Goal: Task Accomplishment & Management: Complete application form

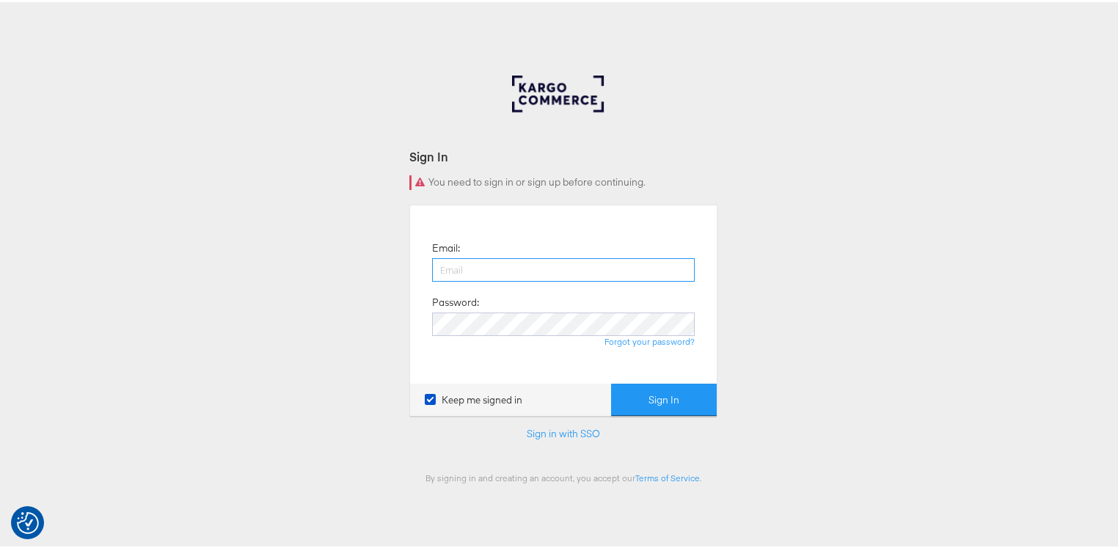
type input "george.aguila@kargo.com"
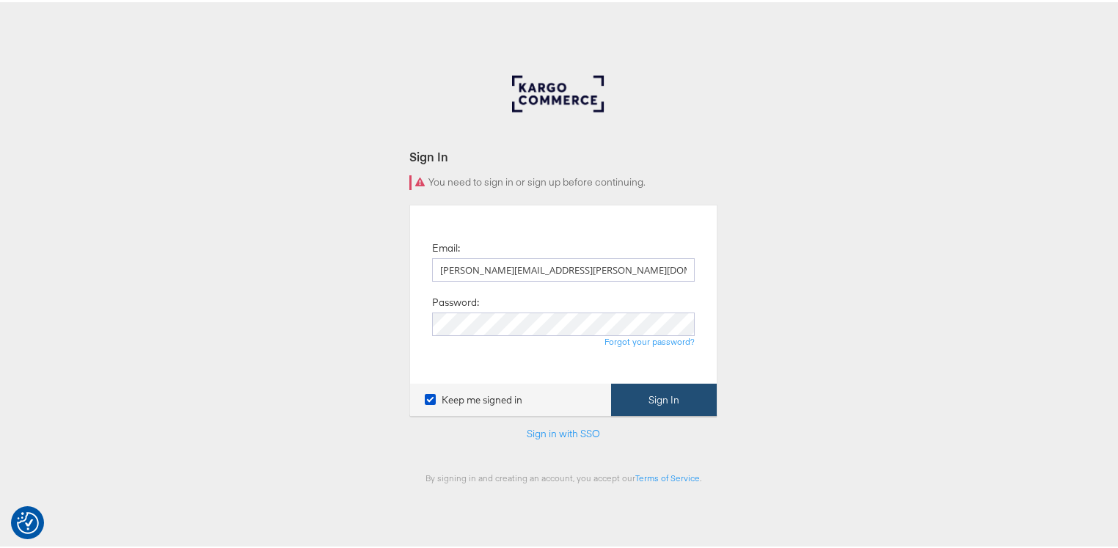
click at [653, 400] on button "Sign In" at bounding box center [664, 397] width 106 height 33
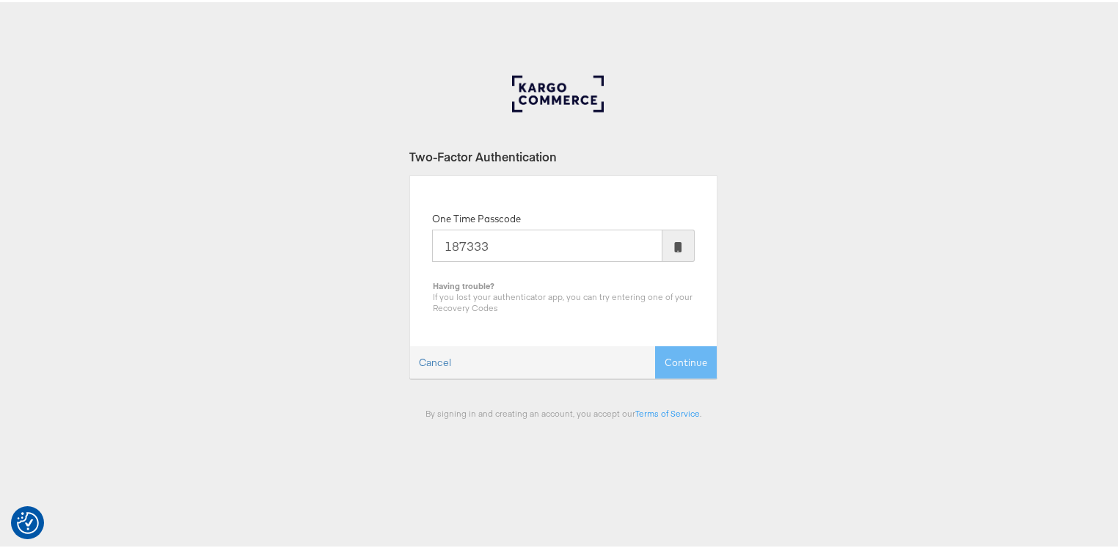
type input "187333"
click at [655, 344] on button "Continue" at bounding box center [686, 360] width 62 height 33
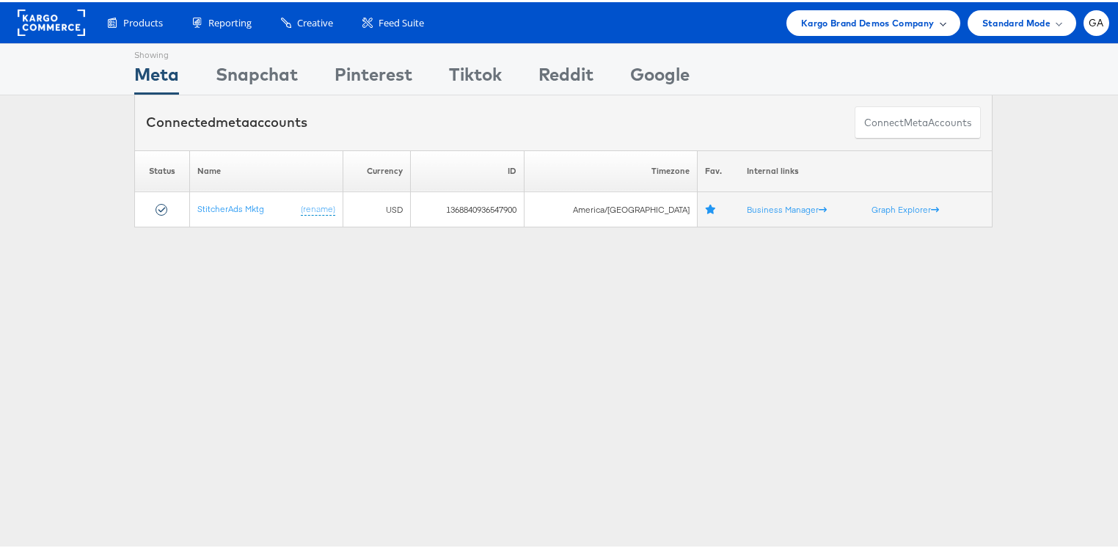
click at [838, 22] on span "Kargo Brand Demos Company" at bounding box center [867, 20] width 133 height 15
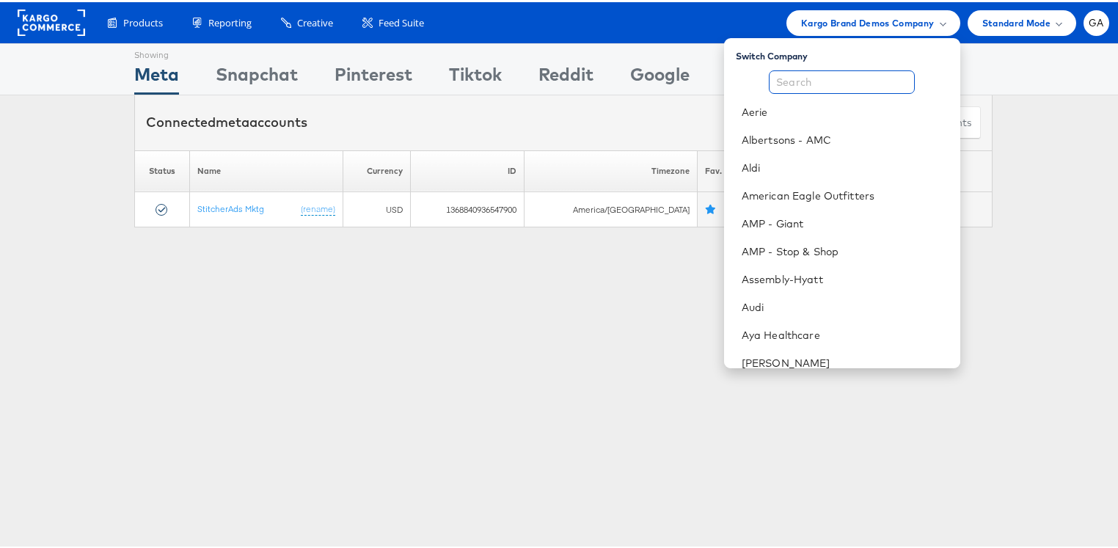
click at [824, 76] on input "text" at bounding box center [841, 79] width 146 height 23
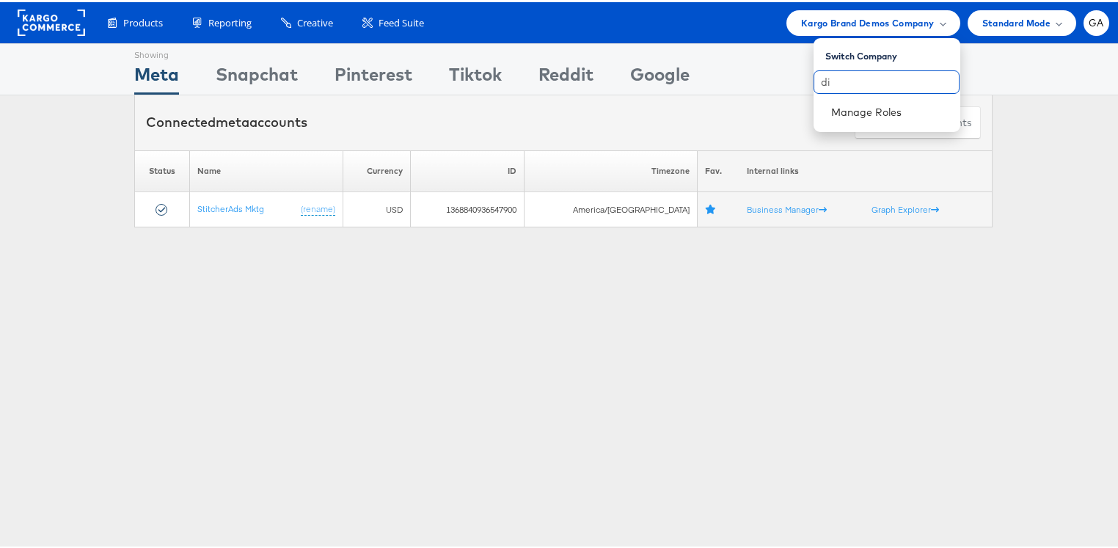
type input "d"
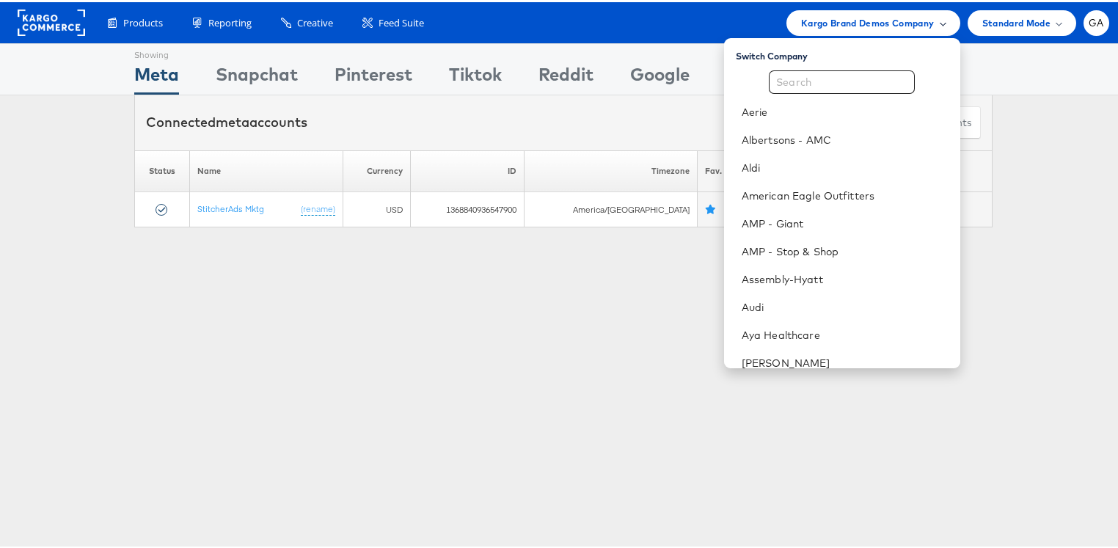
click at [807, 20] on span "Kargo Brand Demos Company" at bounding box center [867, 20] width 133 height 15
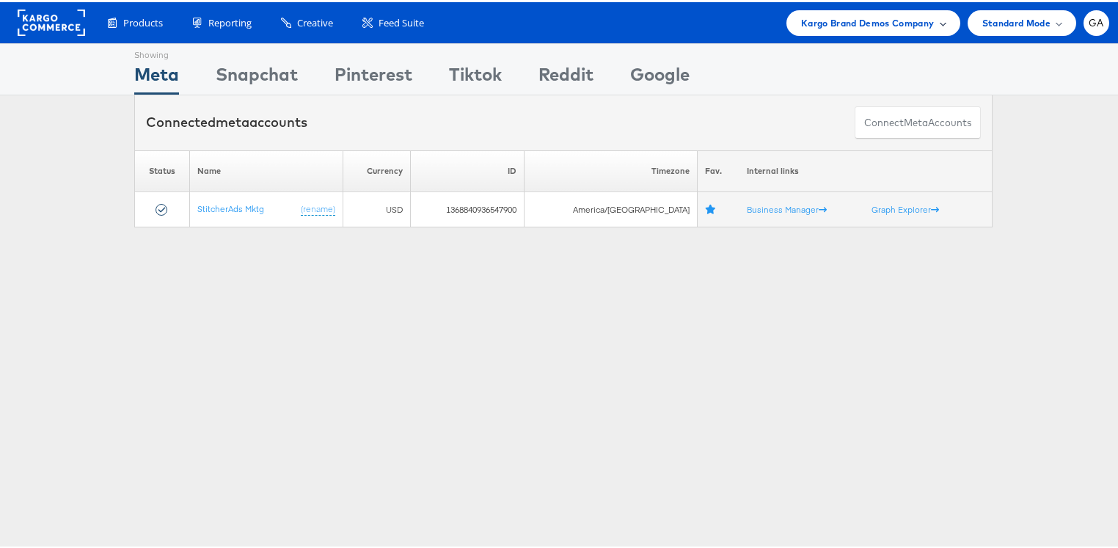
click at [807, 20] on span "Kargo Brand Demos Company" at bounding box center [867, 20] width 133 height 15
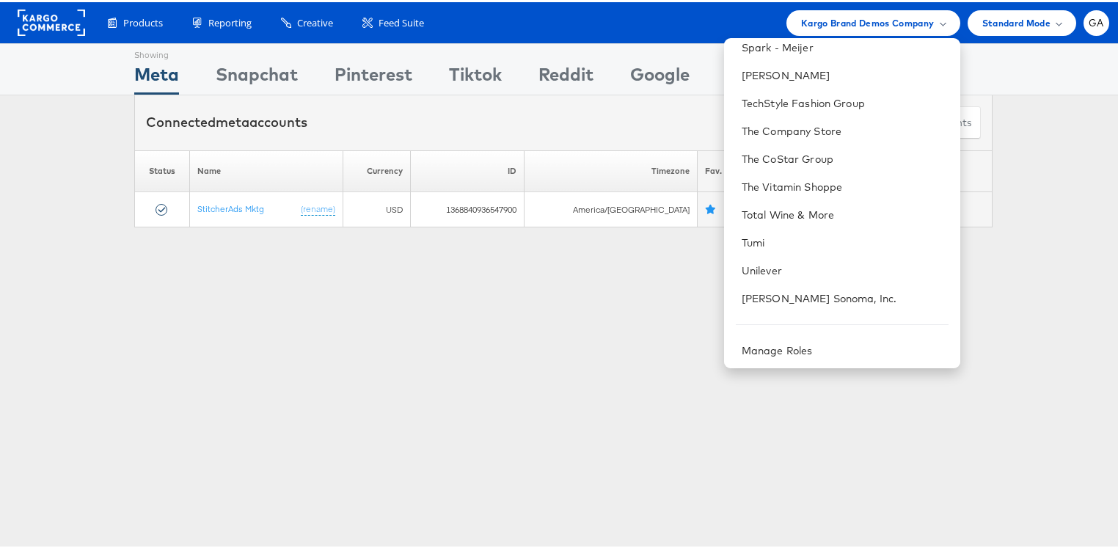
scroll to position [1348, 0]
click at [800, 353] on div "Manage Roles" at bounding box center [842, 347] width 236 height 28
click at [797, 348] on link "Manage Roles" at bounding box center [776, 346] width 71 height 13
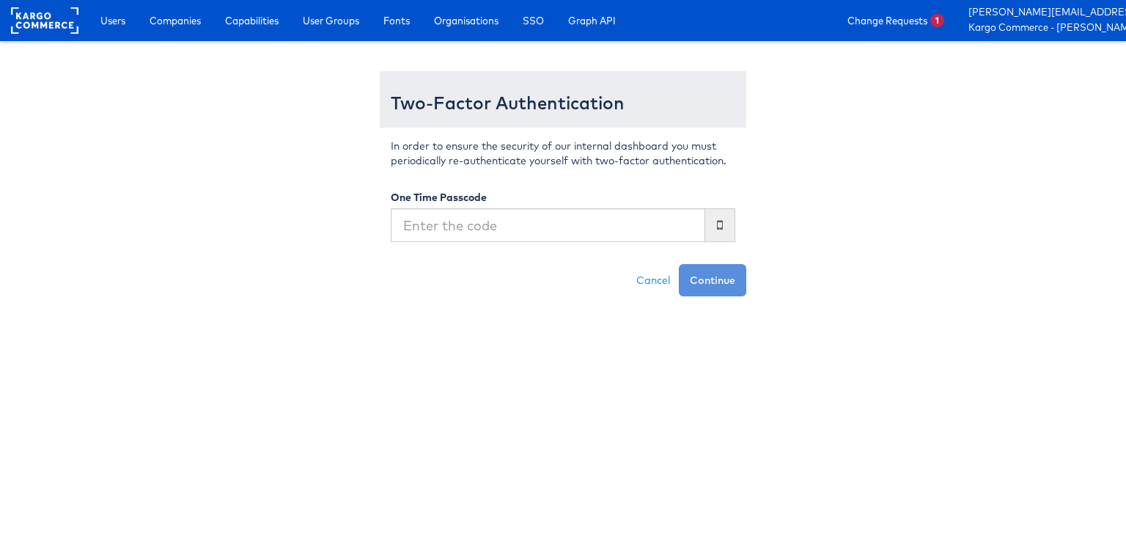
click at [540, 210] on input "text" at bounding box center [548, 225] width 315 height 34
click at [546, 226] on input "text" at bounding box center [548, 225] width 315 height 34
type input "426058"
click at [679, 264] on button "Continue" at bounding box center [712, 280] width 67 height 32
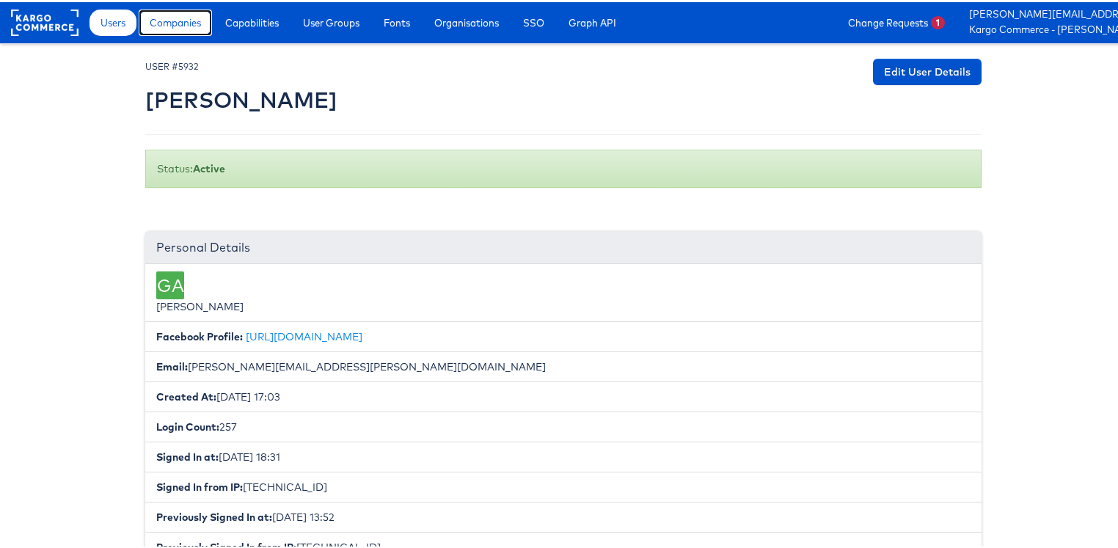
click at [166, 27] on span "Companies" at bounding box center [175, 20] width 51 height 15
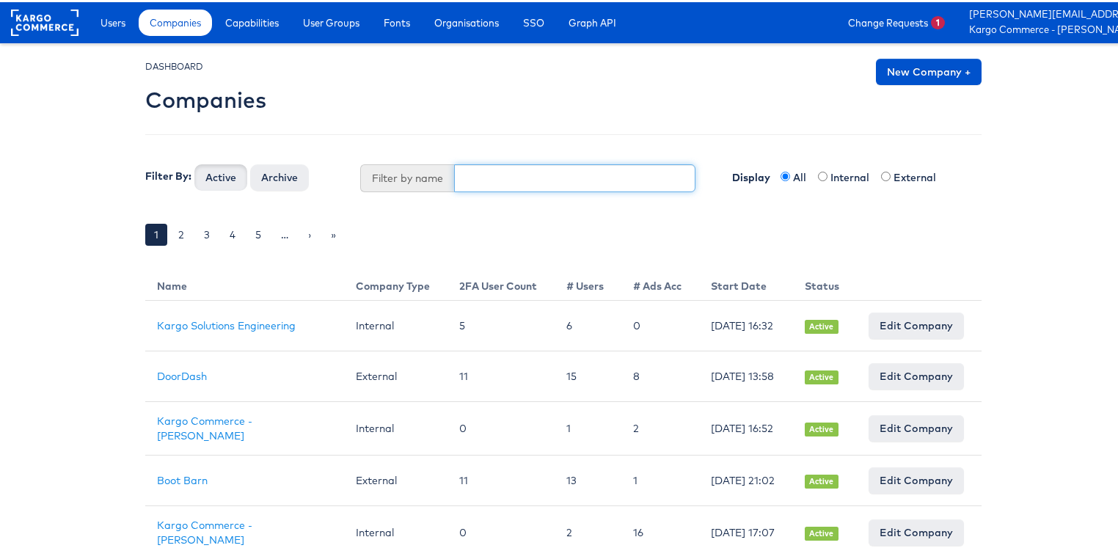
click at [508, 175] on input "text" at bounding box center [575, 176] width 242 height 28
click at [194, 162] on button "Active" at bounding box center [220, 175] width 53 height 26
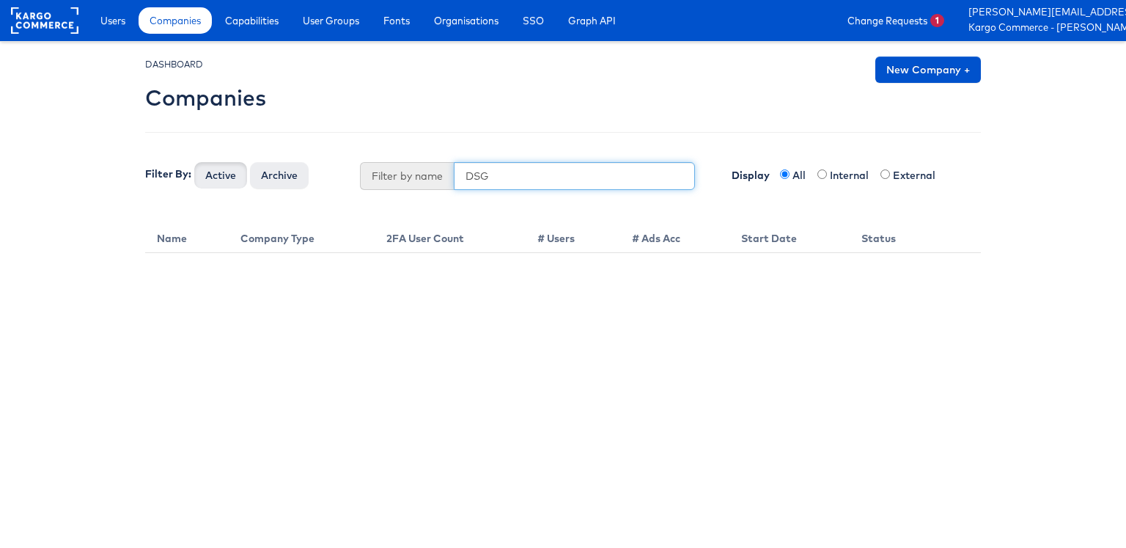
click at [515, 181] on input "DSG" at bounding box center [575, 176] width 242 height 28
click at [194, 162] on button "Active" at bounding box center [220, 175] width 53 height 26
type input "Dick's"
click at [194, 162] on button "Active" at bounding box center [220, 175] width 53 height 26
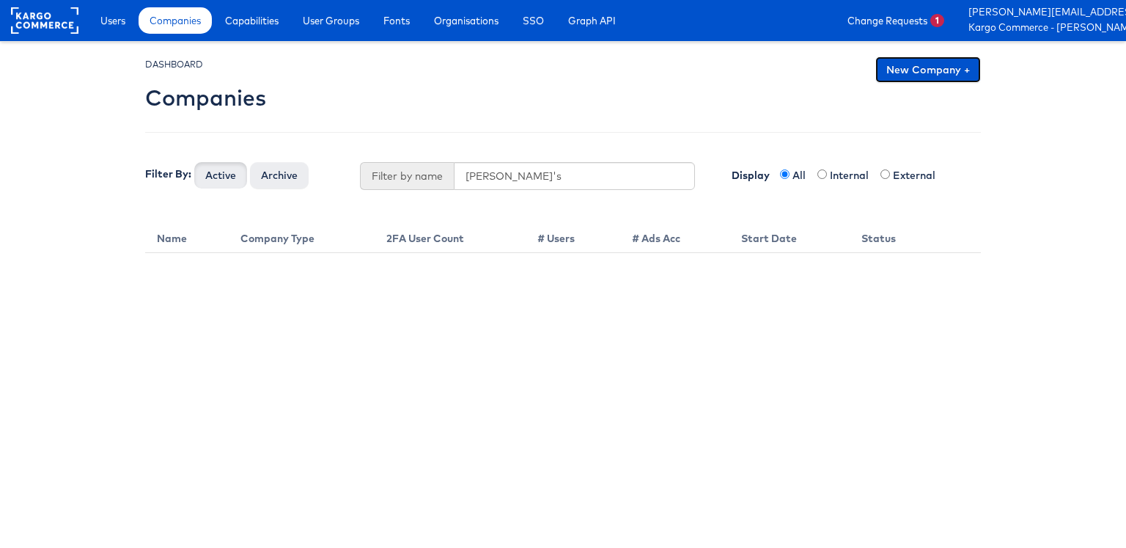
click at [905, 73] on link "New Company +" at bounding box center [929, 69] width 106 height 26
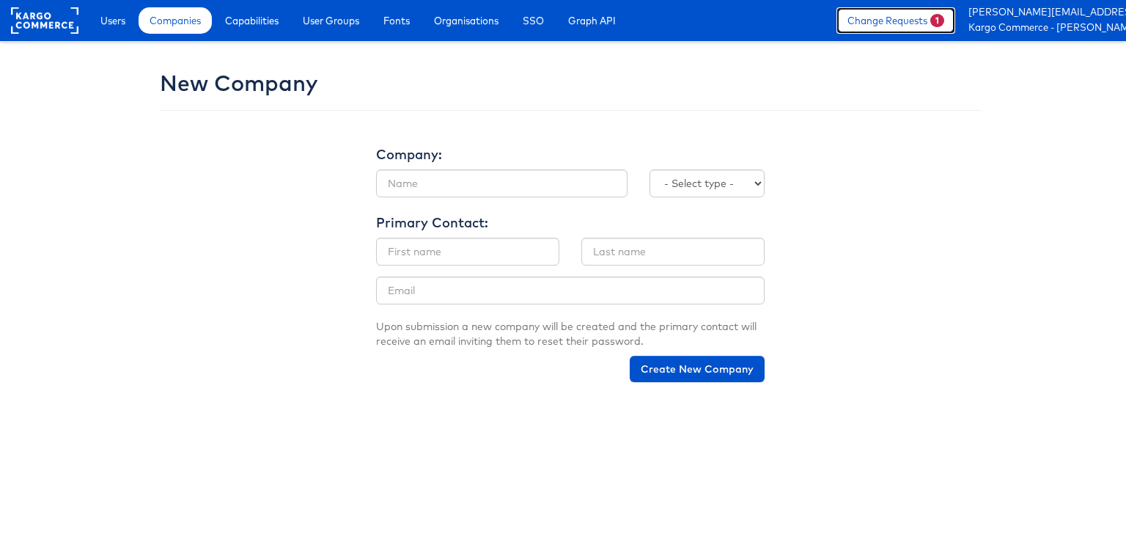
click at [898, 20] on link "Change Requests 1" at bounding box center [896, 20] width 119 height 26
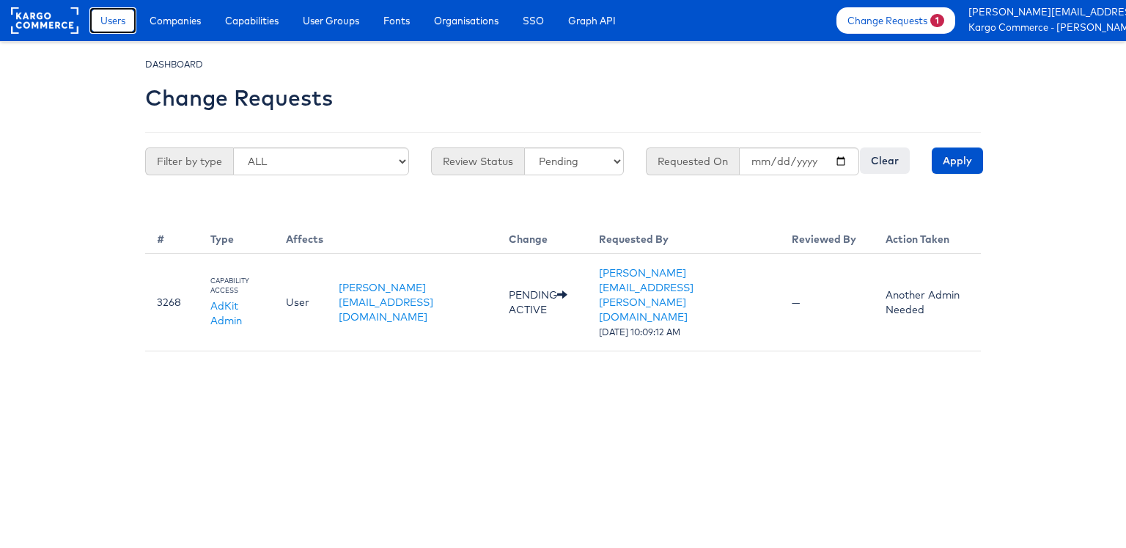
click at [120, 21] on span "Users" at bounding box center [112, 20] width 25 height 15
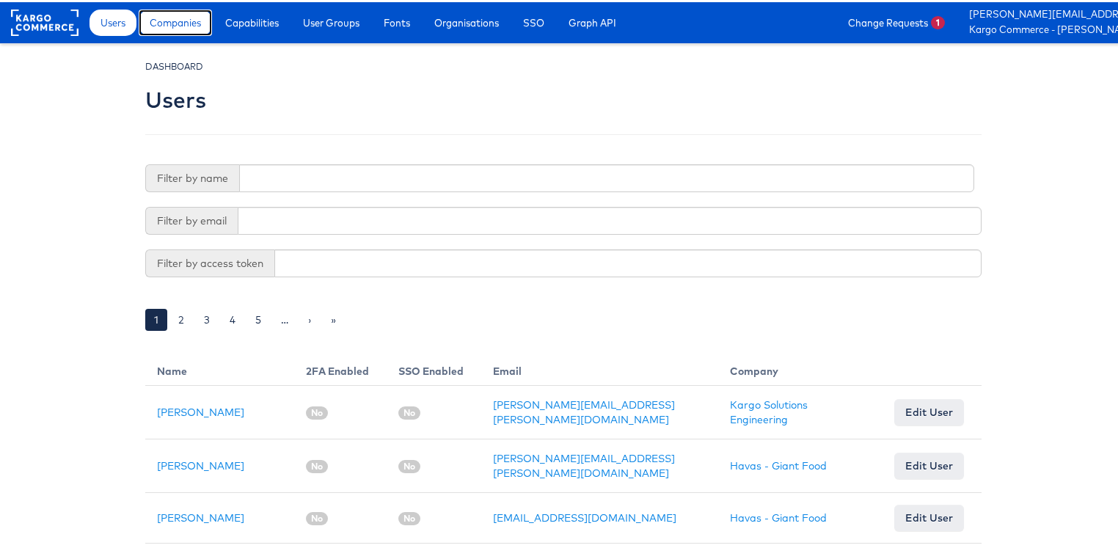
click at [198, 24] on span "Companies" at bounding box center [175, 20] width 51 height 15
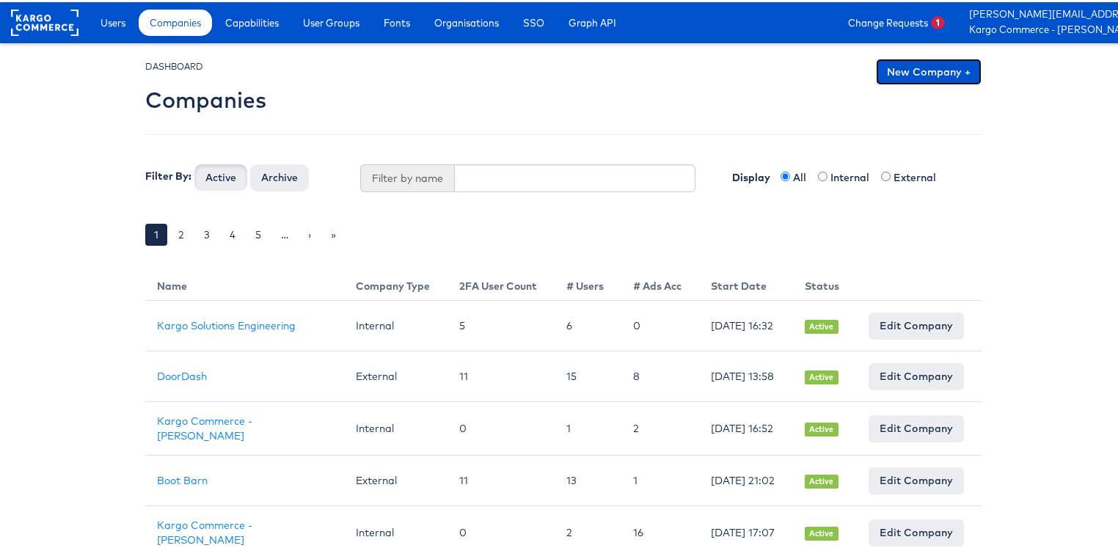
click at [922, 75] on link "New Company +" at bounding box center [929, 69] width 106 height 26
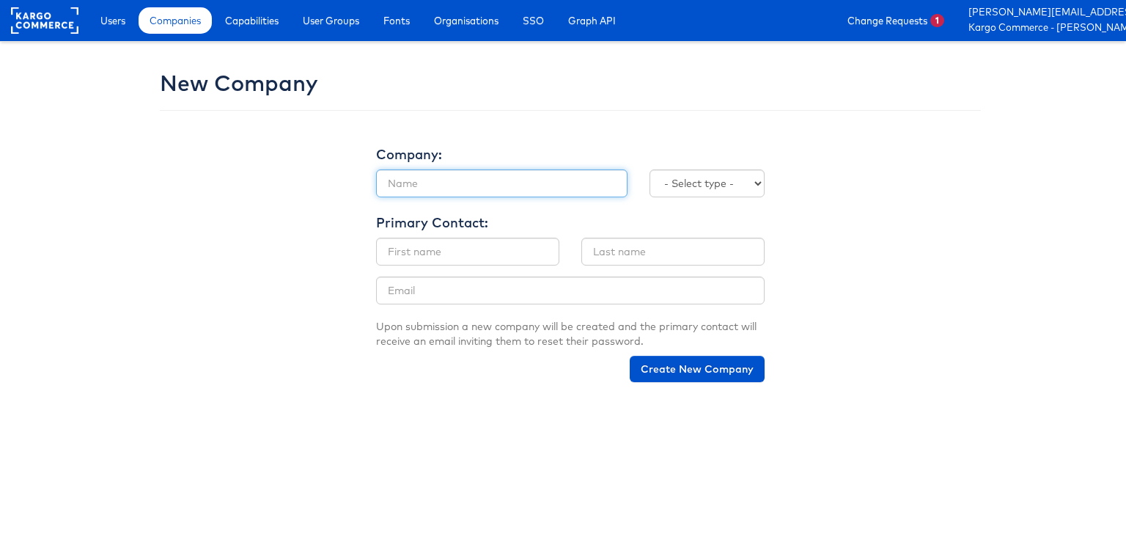
click at [485, 176] on input "text" at bounding box center [502, 183] width 252 height 28
type input "[PERSON_NAME]'s Sporting Goods"
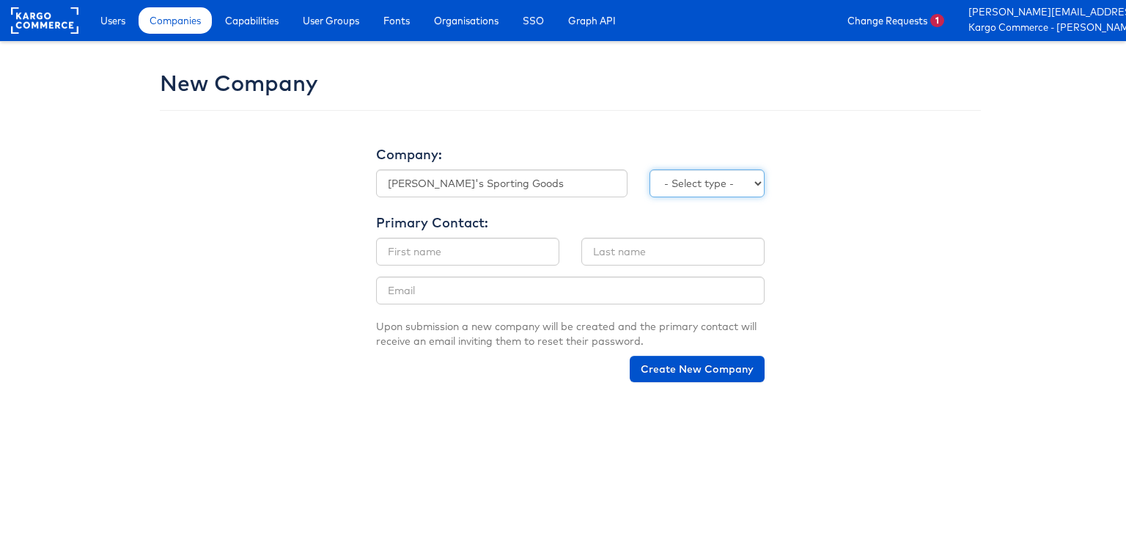
click at [694, 176] on select "- Select type - Internal External" at bounding box center [707, 183] width 115 height 28
select select "EXTERNAL"
click at [650, 169] on select "- Select type - Internal External" at bounding box center [707, 183] width 115 height 28
click at [470, 246] on input "text" at bounding box center [467, 252] width 183 height 28
type input "George"
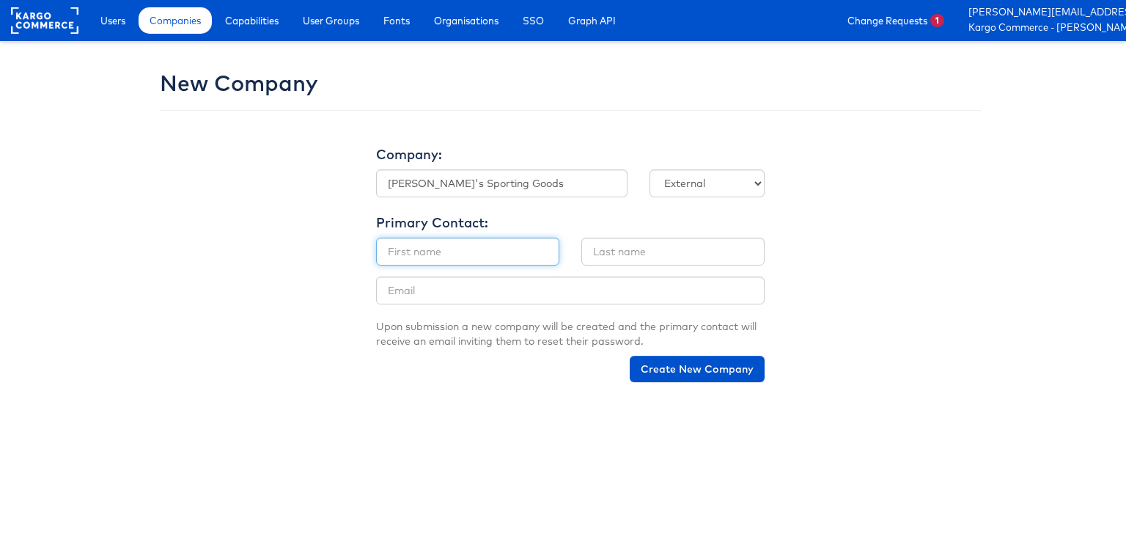
type input "Aguila"
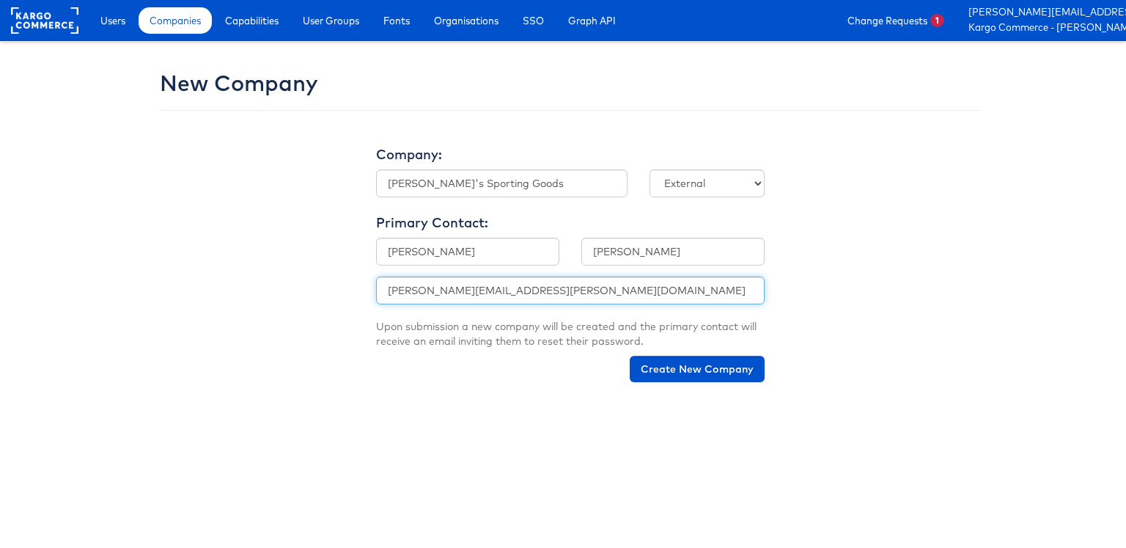
click at [453, 292] on input "[PERSON_NAME][EMAIL_ADDRESS][PERSON_NAME][DOMAIN_NAME]" at bounding box center [570, 290] width 389 height 28
type input "[PERSON_NAME][EMAIL_ADDRESS][PERSON_NAME][DOMAIN_NAME]"
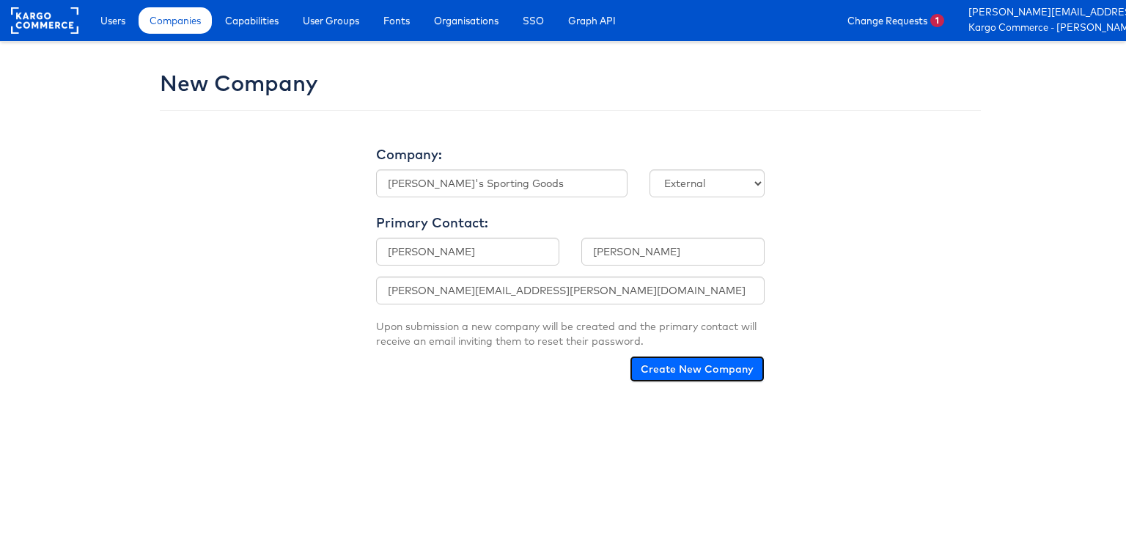
click at [683, 372] on button "Create New Company" at bounding box center [697, 369] width 135 height 26
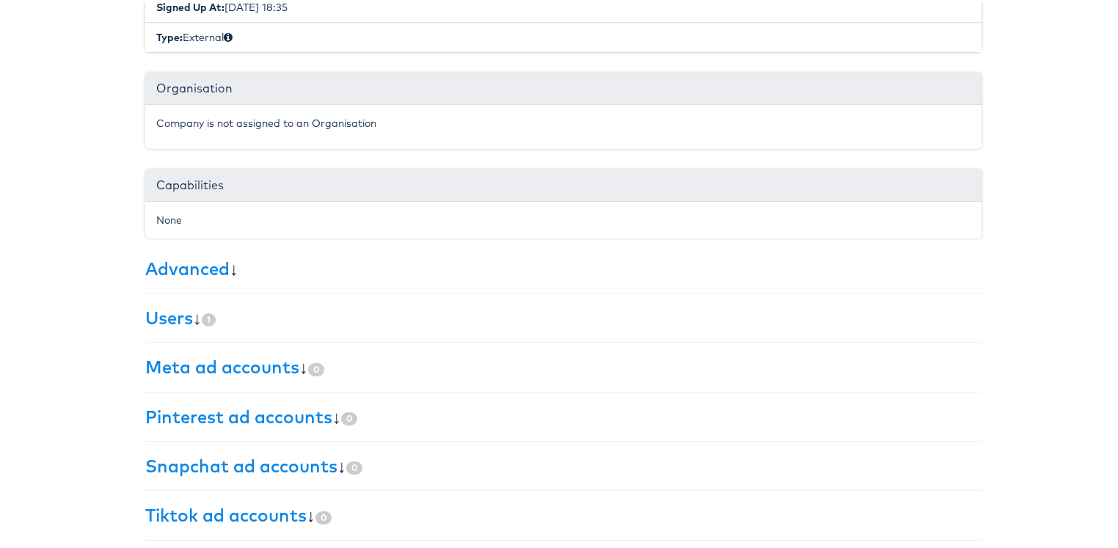
scroll to position [362, 0]
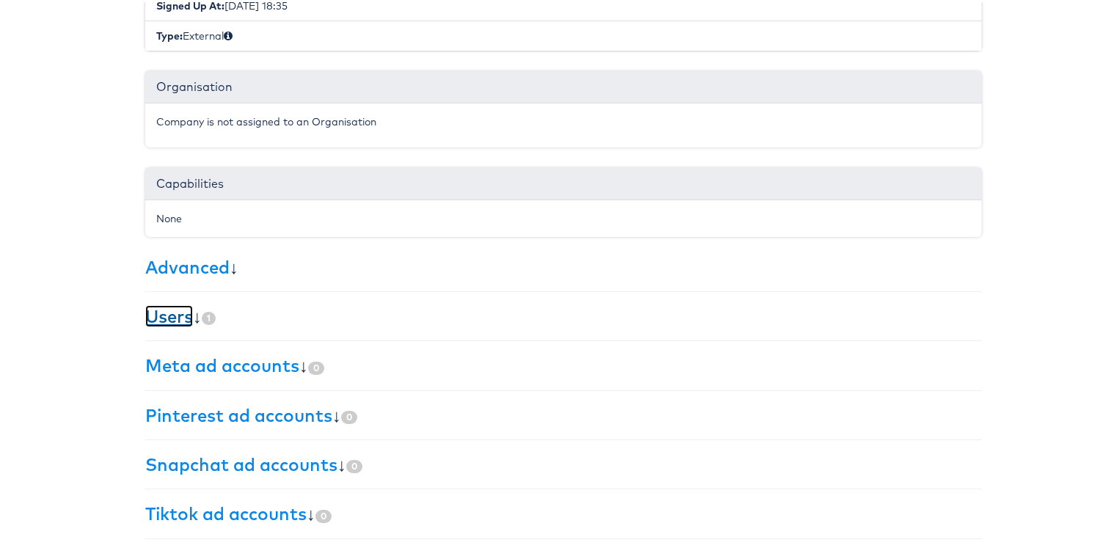
click at [177, 313] on link "Users" at bounding box center [169, 314] width 48 height 22
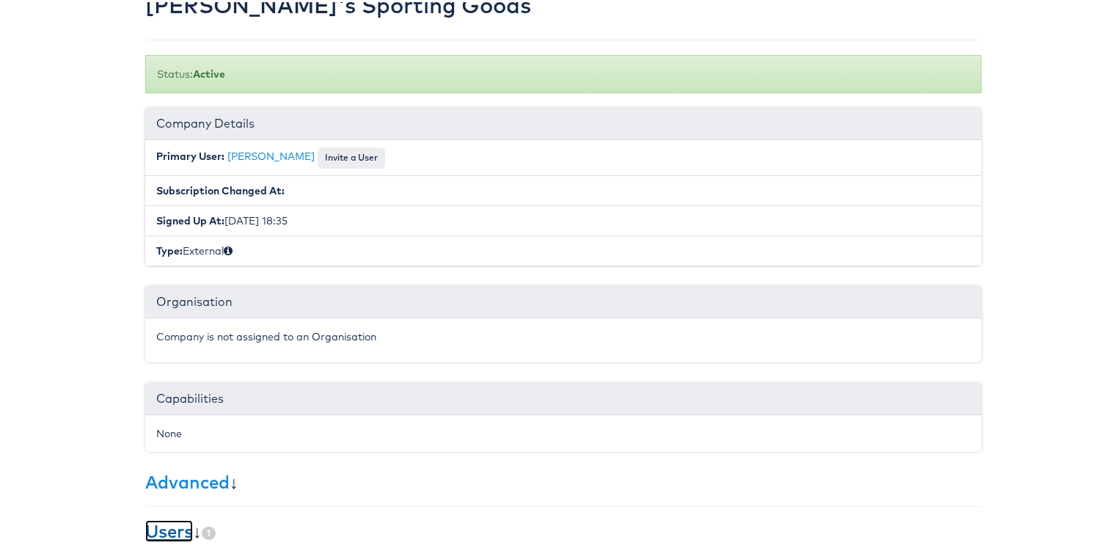
scroll to position [0, 0]
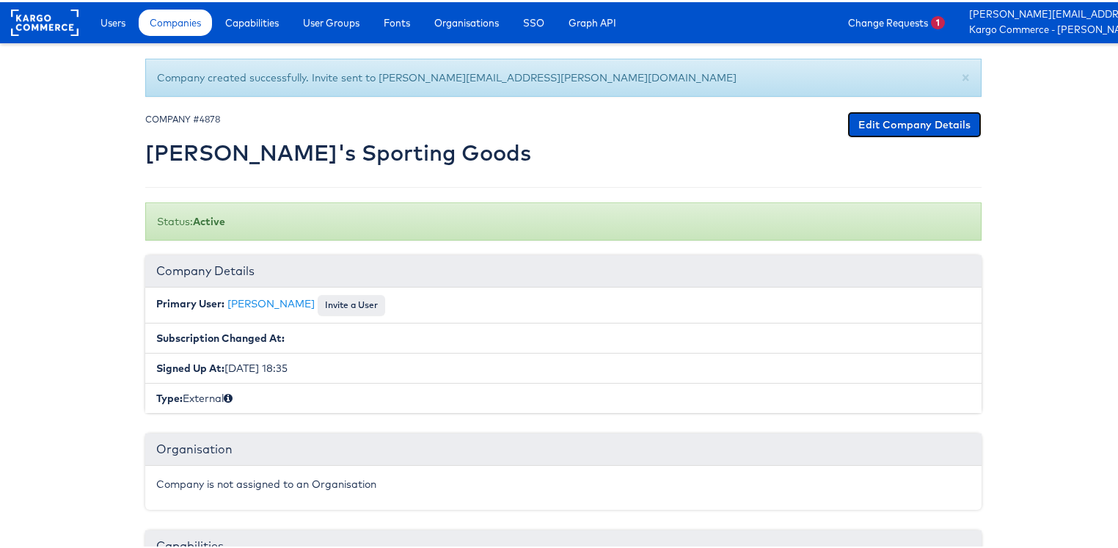
click at [884, 132] on link "Edit Company Details" at bounding box center [914, 122] width 134 height 26
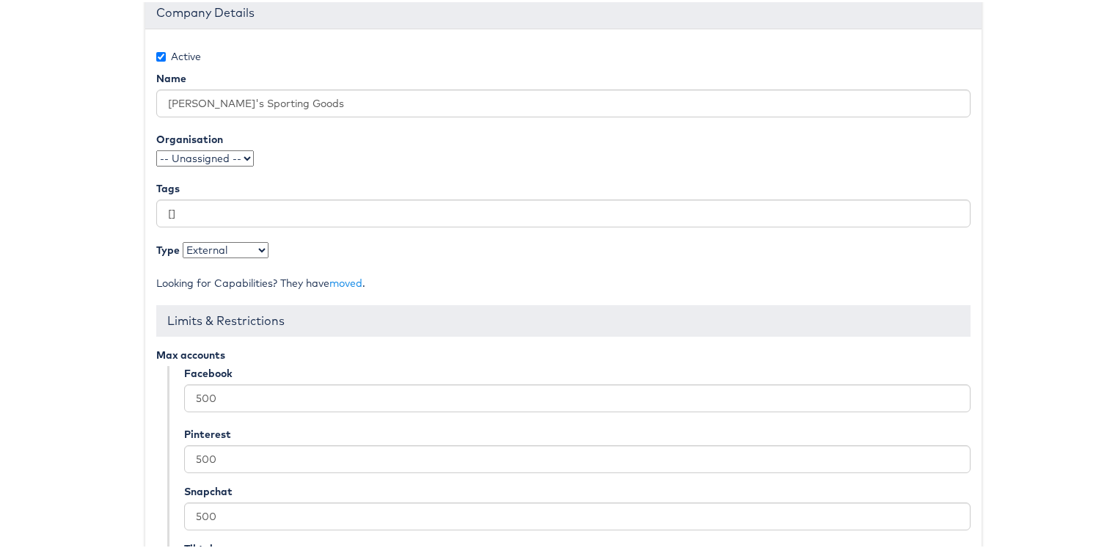
scroll to position [310, 0]
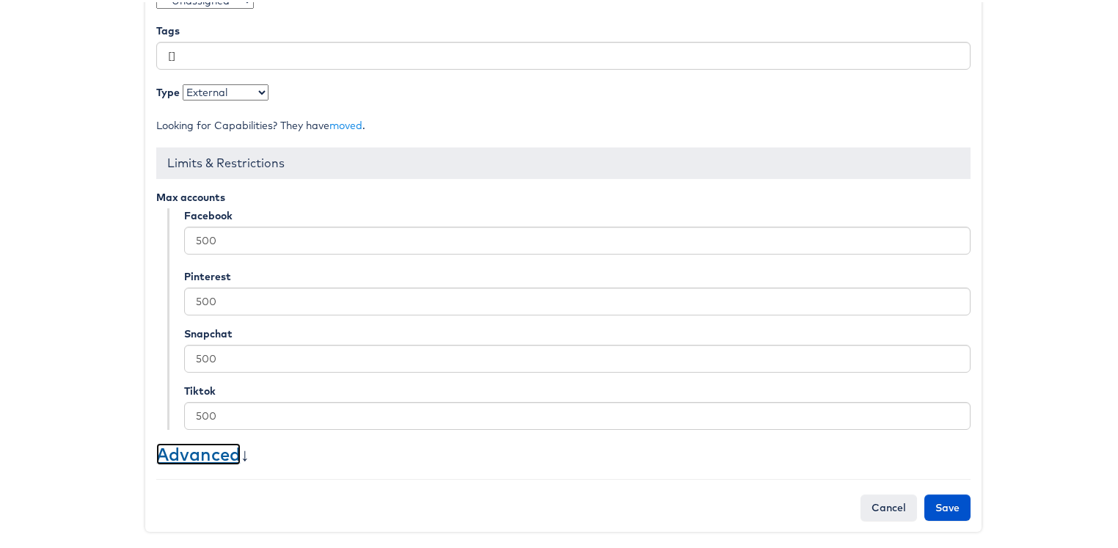
click at [194, 452] on link "Advanced" at bounding box center [198, 452] width 84 height 22
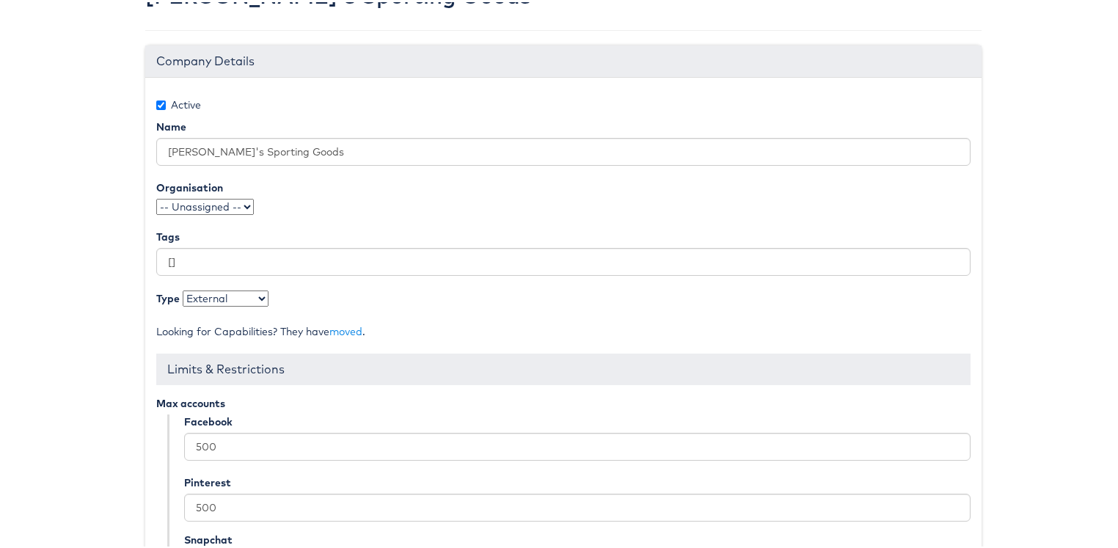
scroll to position [0, 0]
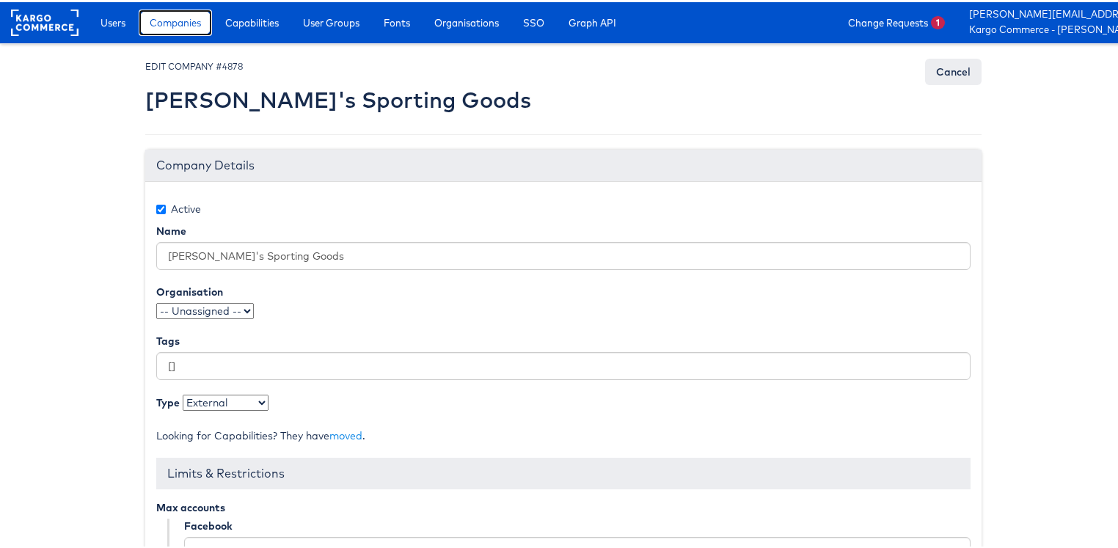
click at [179, 26] on span "Companies" at bounding box center [175, 20] width 51 height 15
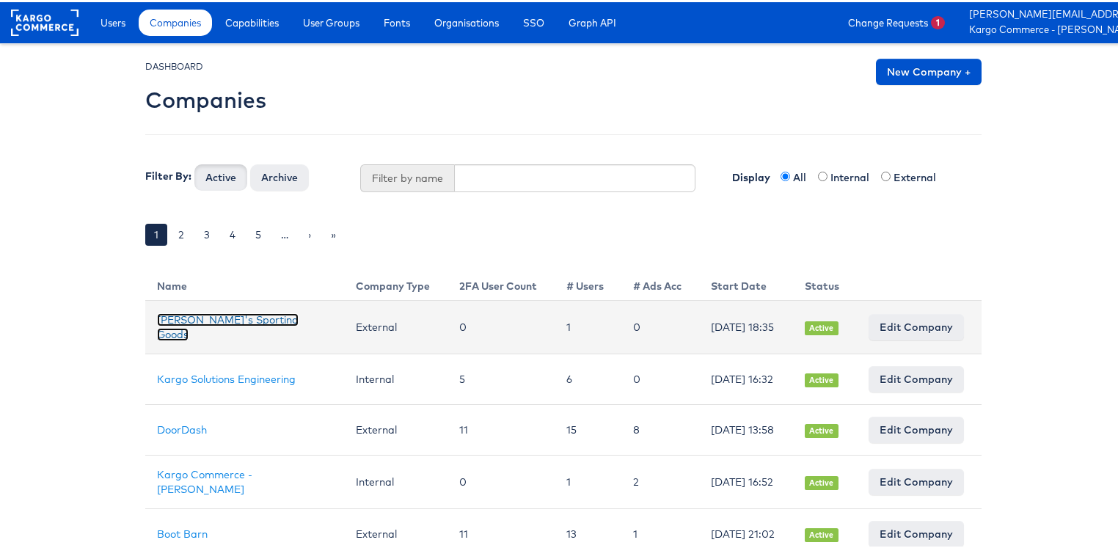
click at [195, 321] on link "[PERSON_NAME]'s Sporting Goods" at bounding box center [228, 325] width 142 height 28
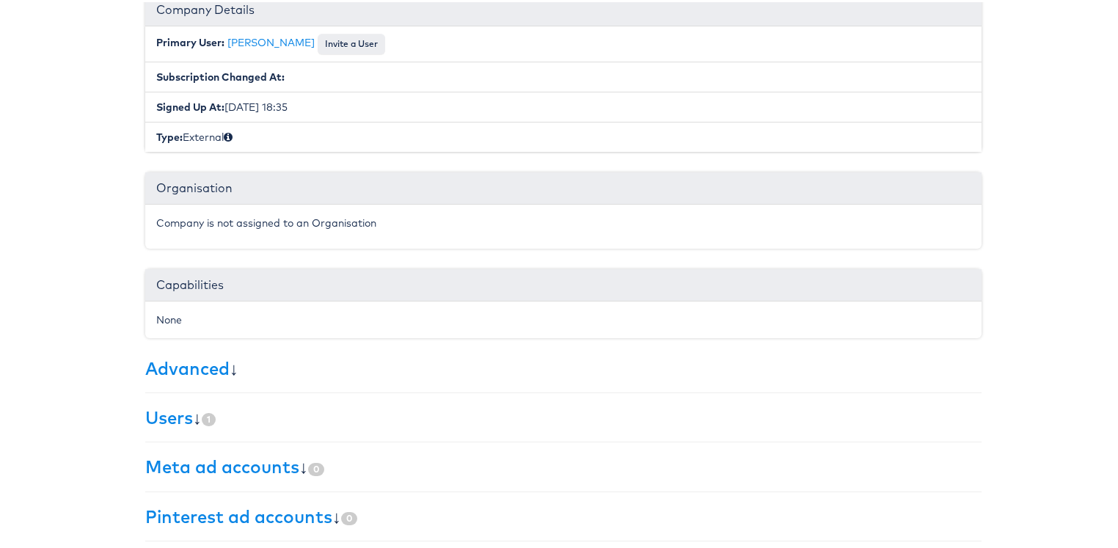
scroll to position [310, 0]
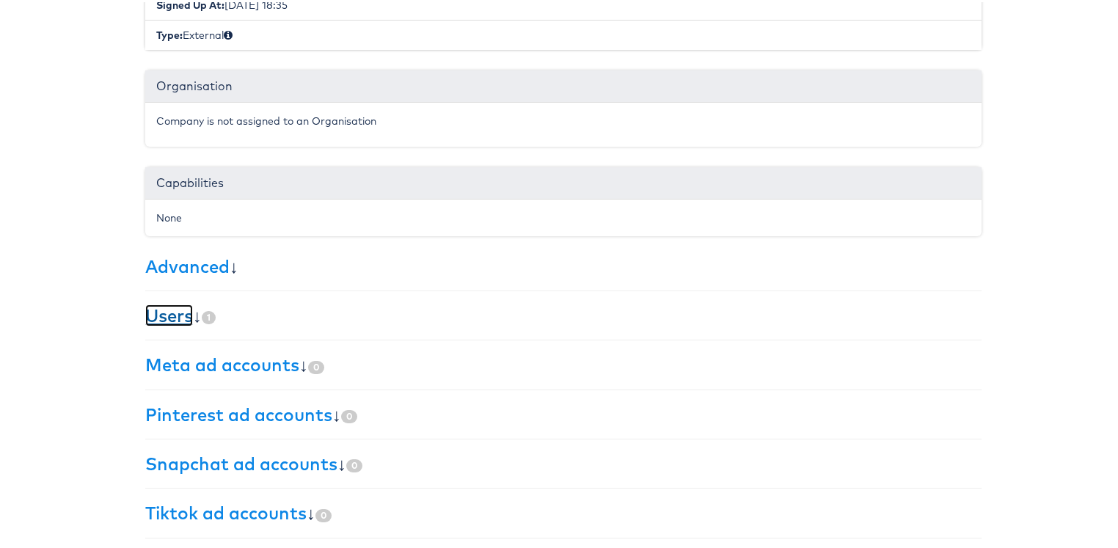
click at [162, 304] on link "Users" at bounding box center [169, 313] width 48 height 22
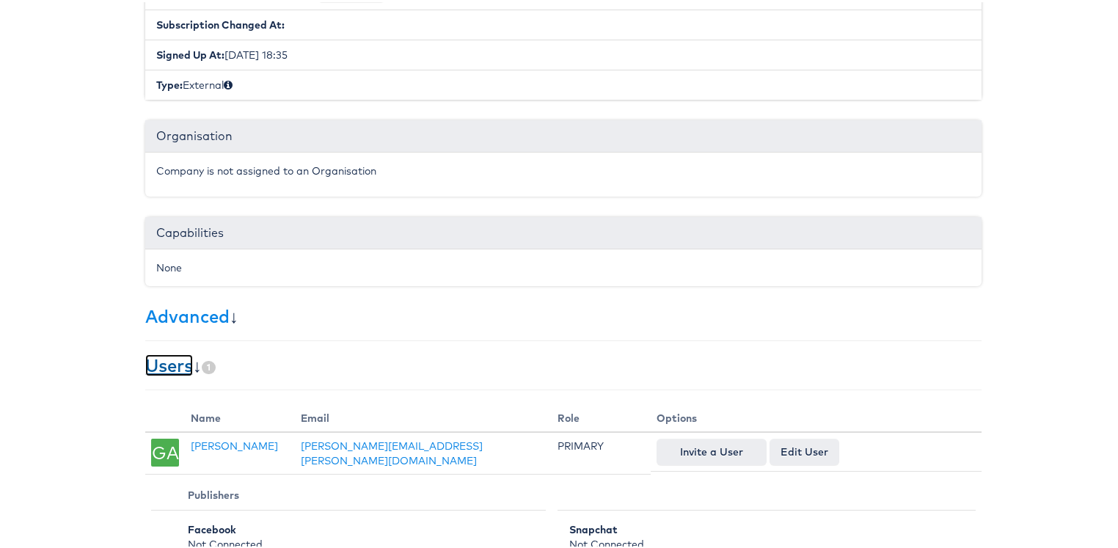
scroll to position [0, 0]
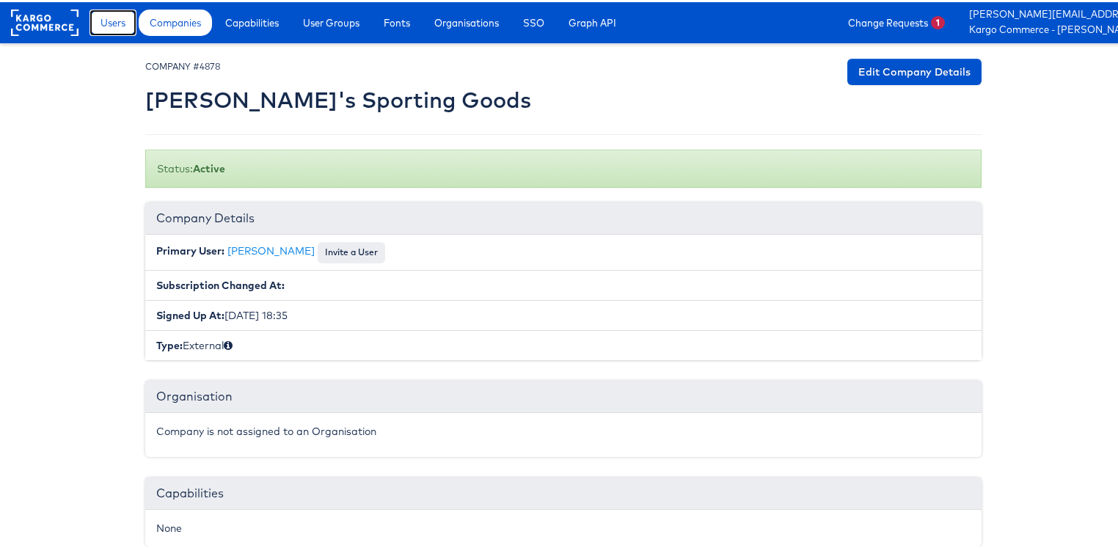
click at [130, 21] on link "Users" at bounding box center [112, 20] width 47 height 26
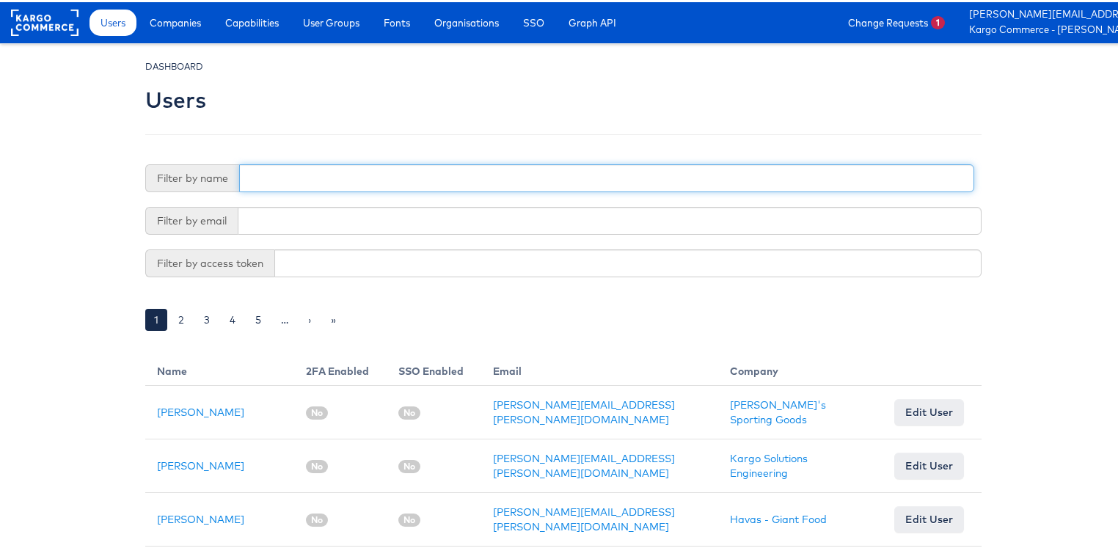
click at [321, 181] on input "text" at bounding box center [606, 176] width 735 height 28
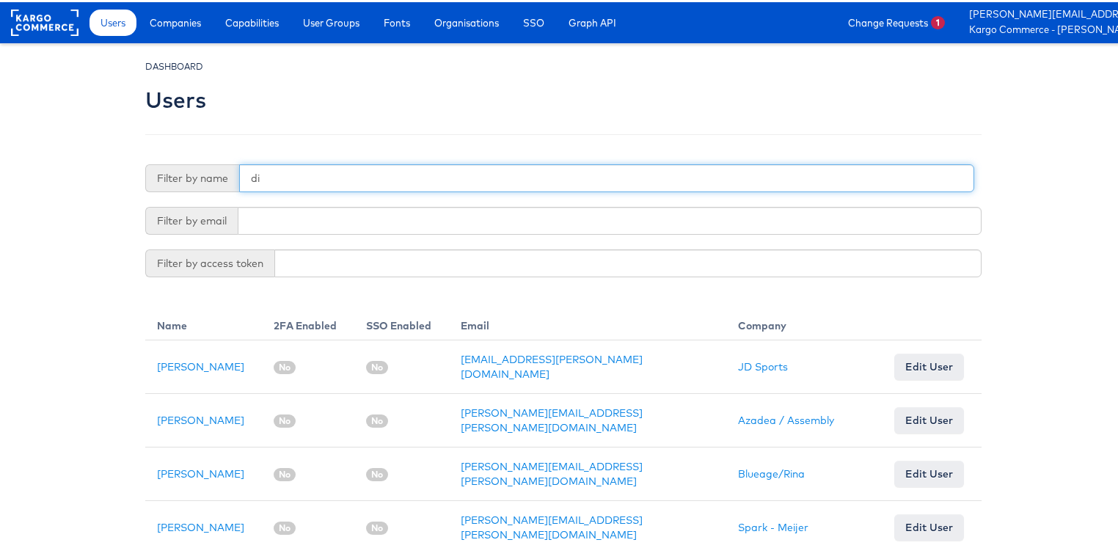
type input "d"
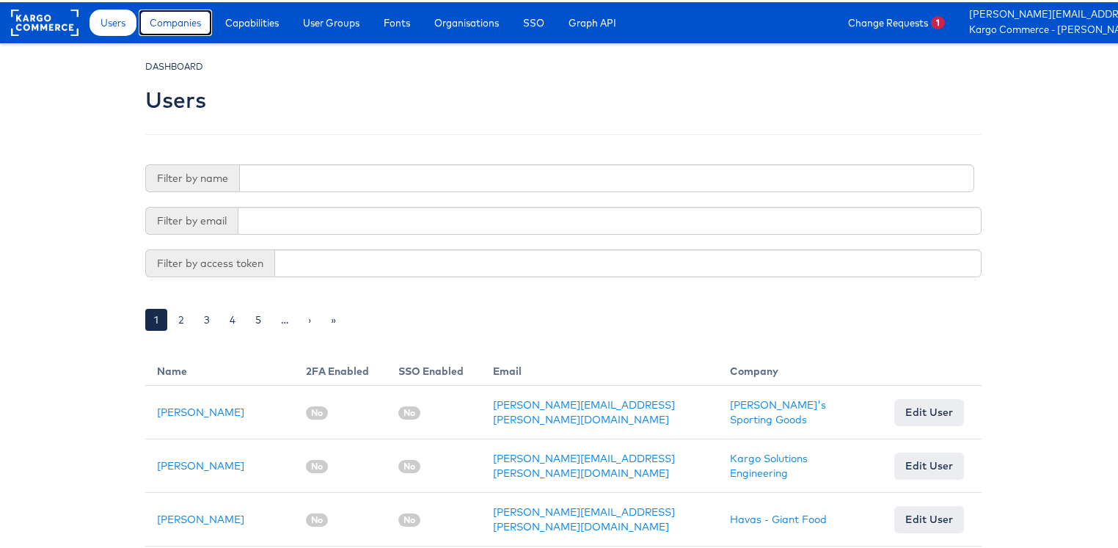
click at [162, 21] on span "Companies" at bounding box center [175, 20] width 51 height 15
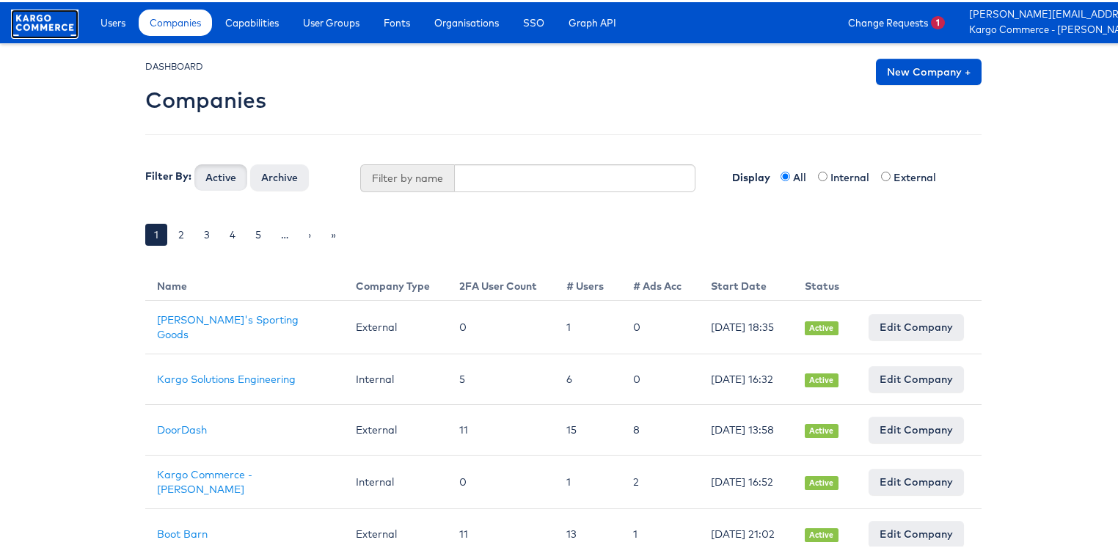
click at [43, 34] on link at bounding box center [44, 29] width 67 height 13
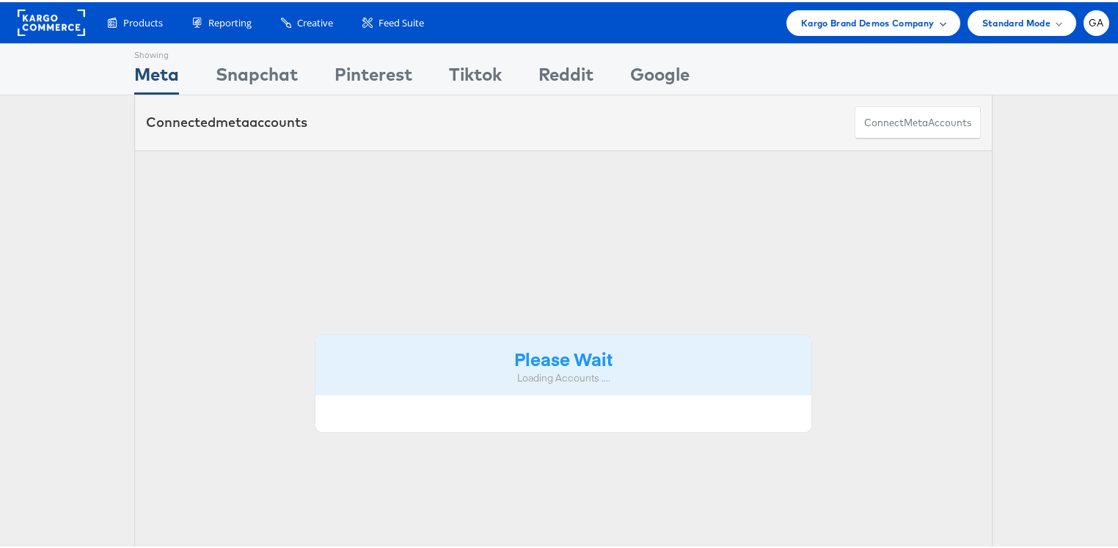
click at [877, 23] on span "Kargo Brand Demos Company" at bounding box center [867, 20] width 133 height 15
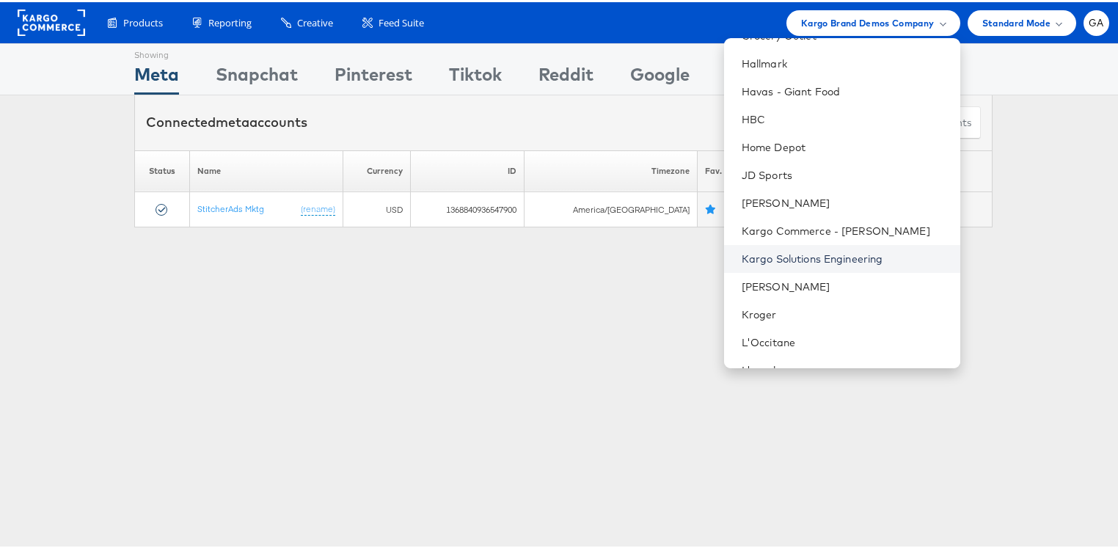
scroll to position [1348, 0]
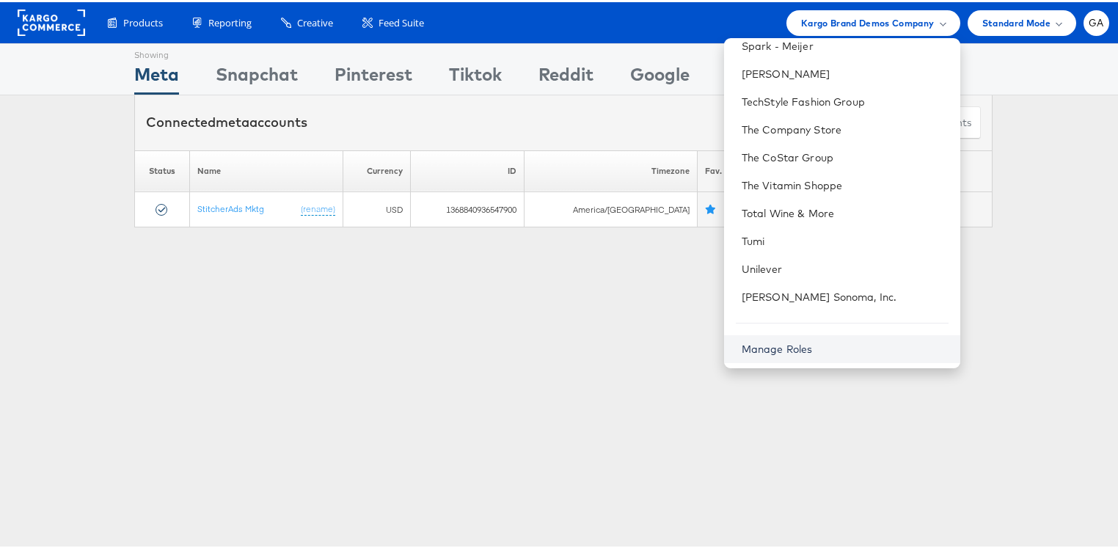
click at [804, 344] on link "Manage Roles" at bounding box center [776, 346] width 71 height 13
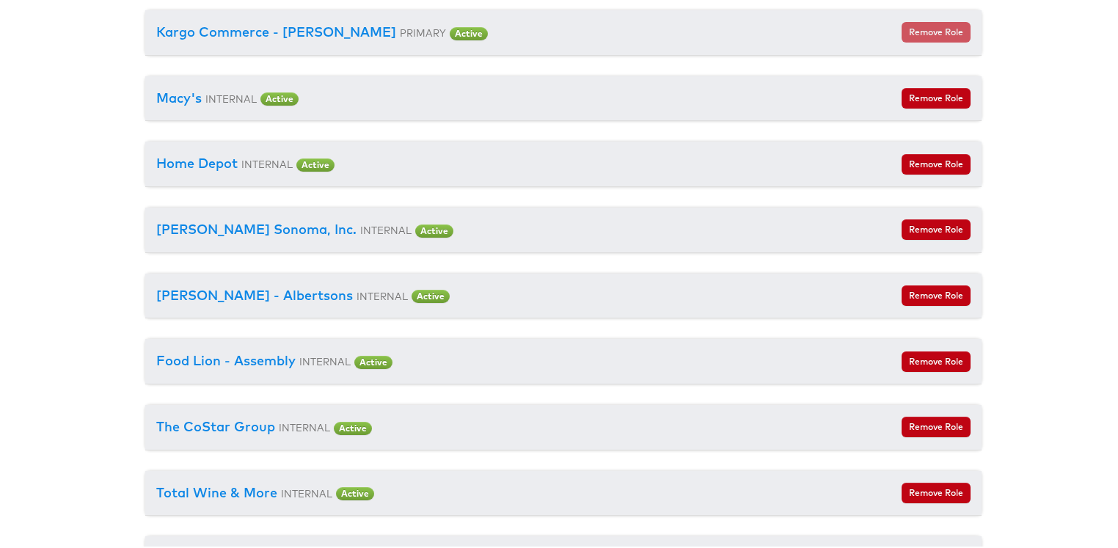
scroll to position [1640, 0]
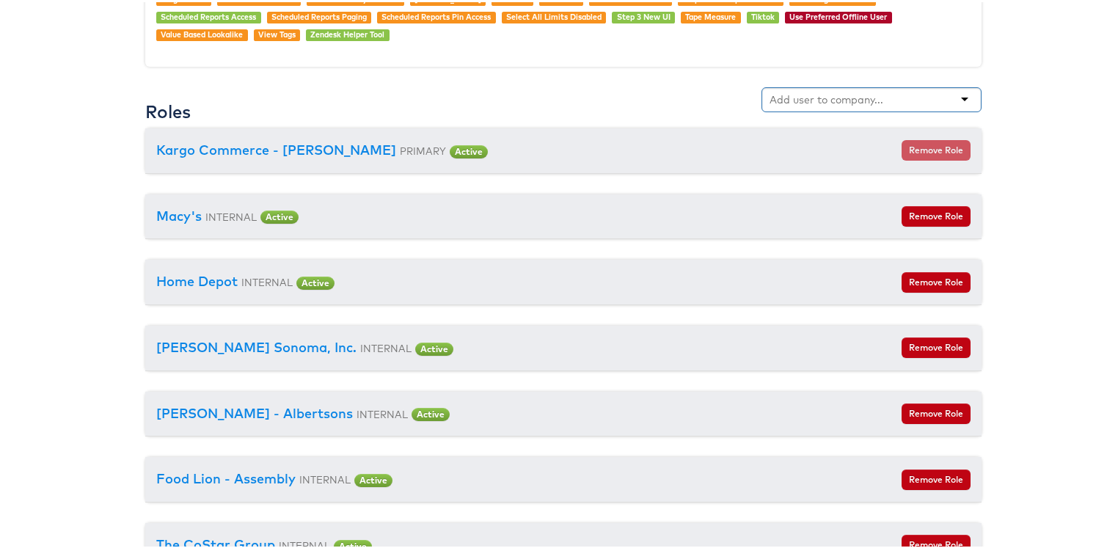
click at [853, 93] on input "text" at bounding box center [827, 97] width 116 height 15
type input "dick"
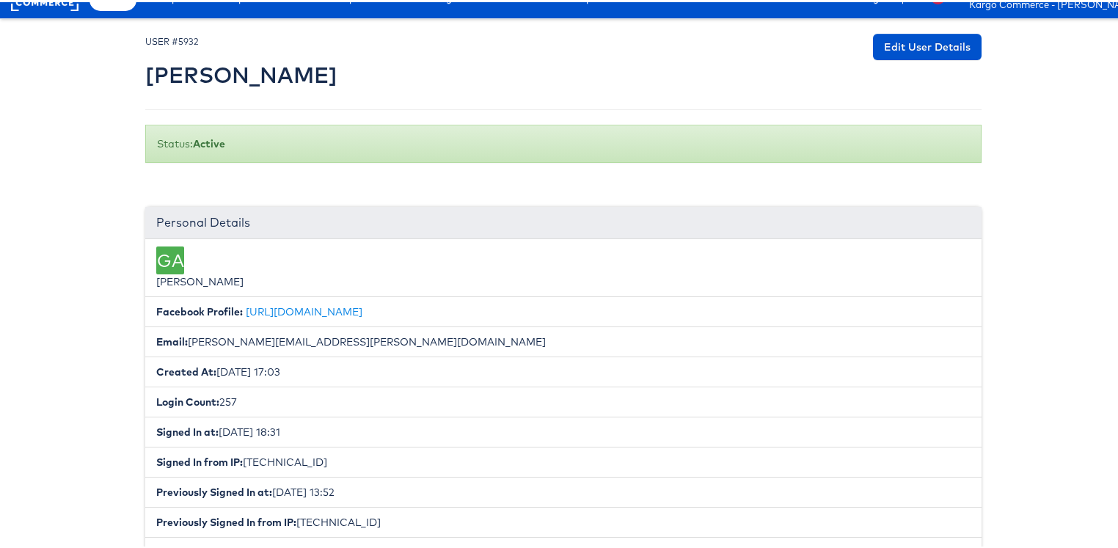
scroll to position [0, 0]
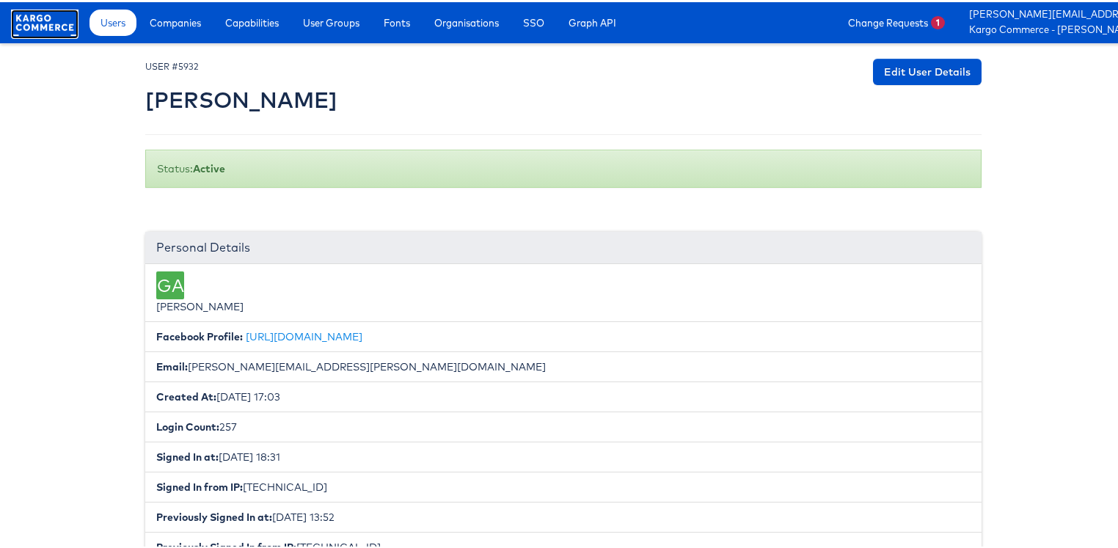
click at [63, 18] on rect at bounding box center [44, 20] width 67 height 26
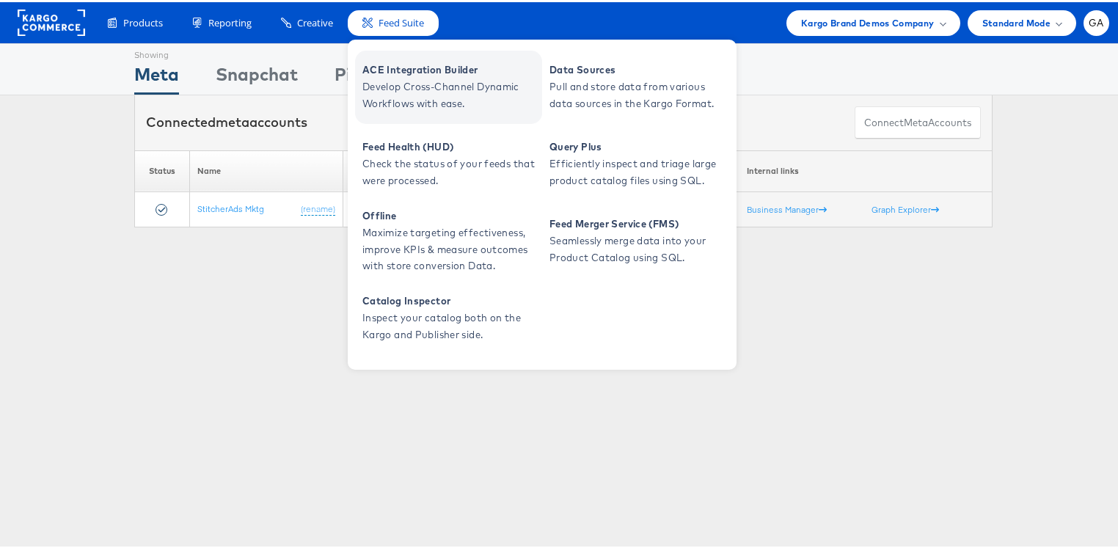
click at [422, 71] on span "ACE Integration Builder" at bounding box center [450, 67] width 176 height 17
